Goal: Information Seeking & Learning: Learn about a topic

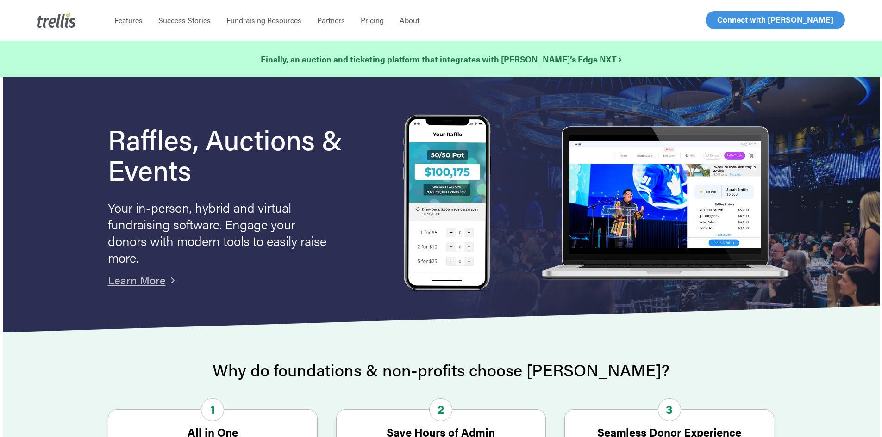
click at [728, 22] on span "Log In" at bounding box center [727, 19] width 22 height 11
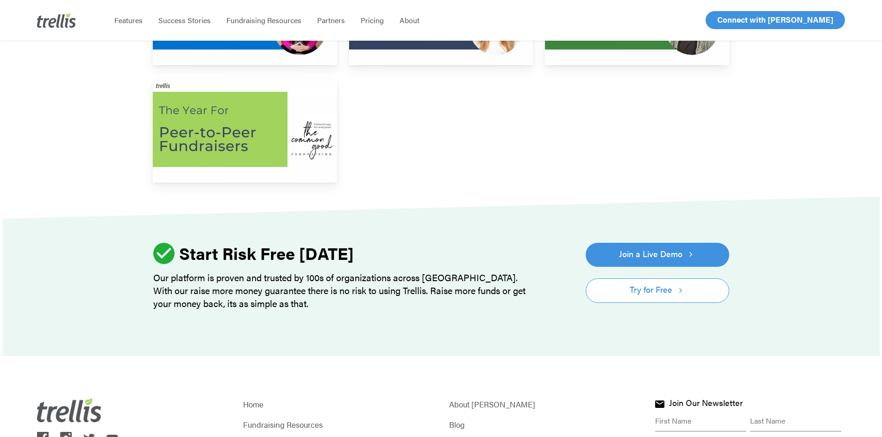
scroll to position [444, 0]
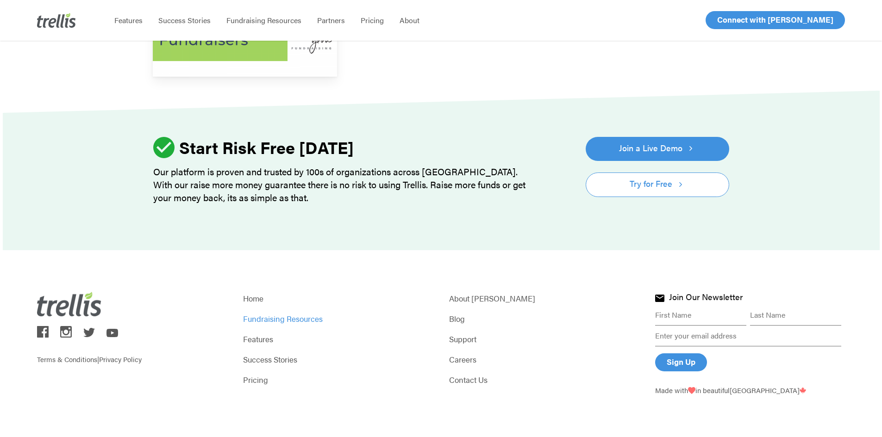
click at [299, 318] on link "Fundraising Resources" at bounding box center [338, 318] width 190 height 13
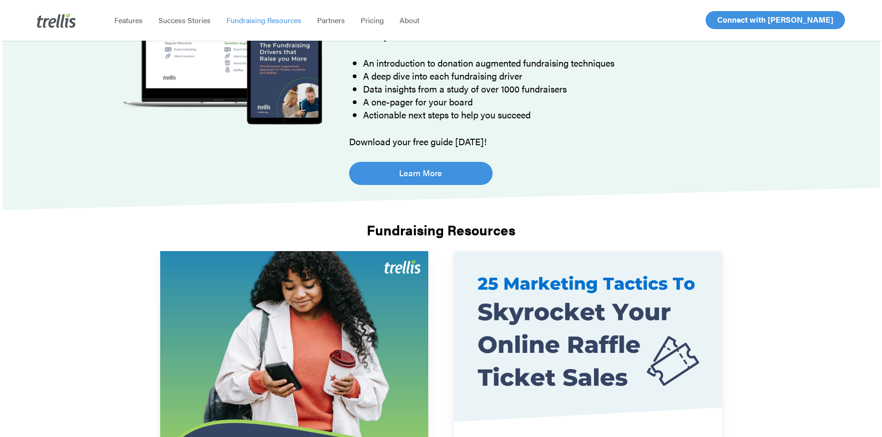
scroll to position [62, 0]
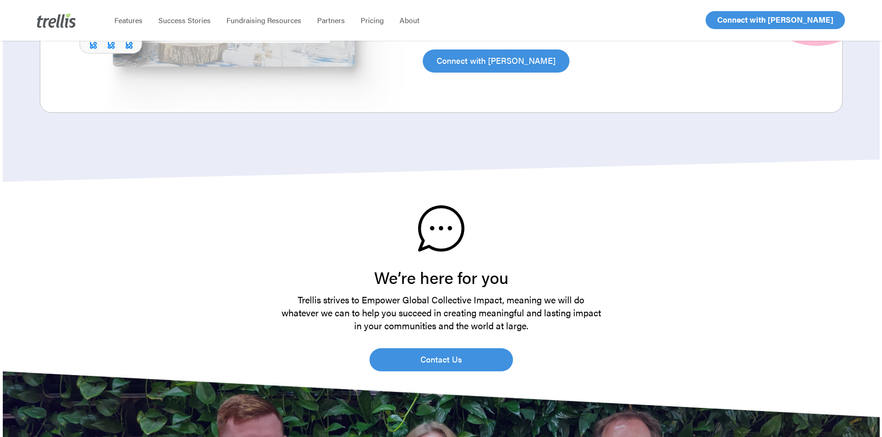
scroll to position [1988, 0]
